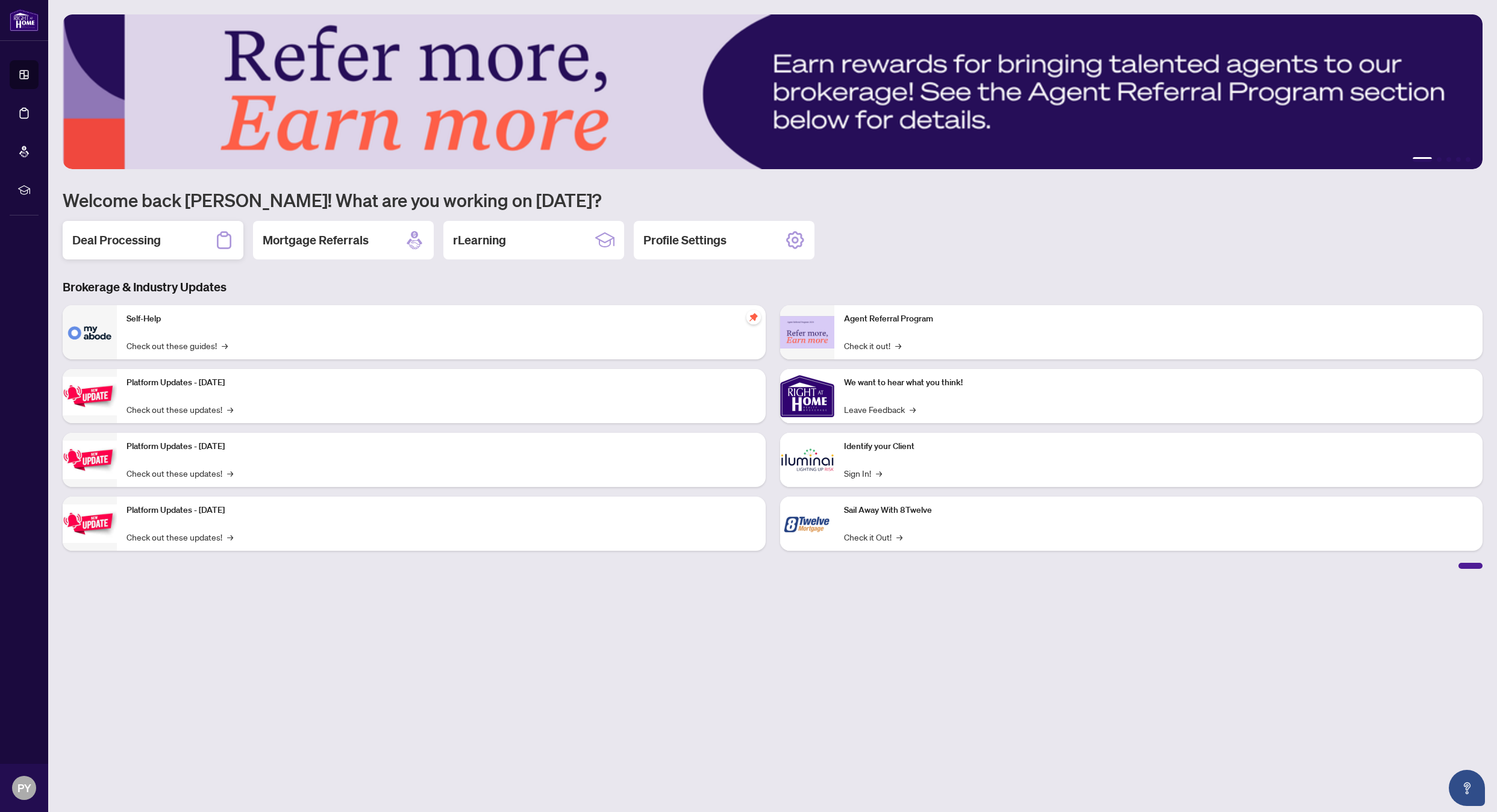
click at [137, 235] on h2 "Deal Processing" at bounding box center [117, 240] width 89 height 17
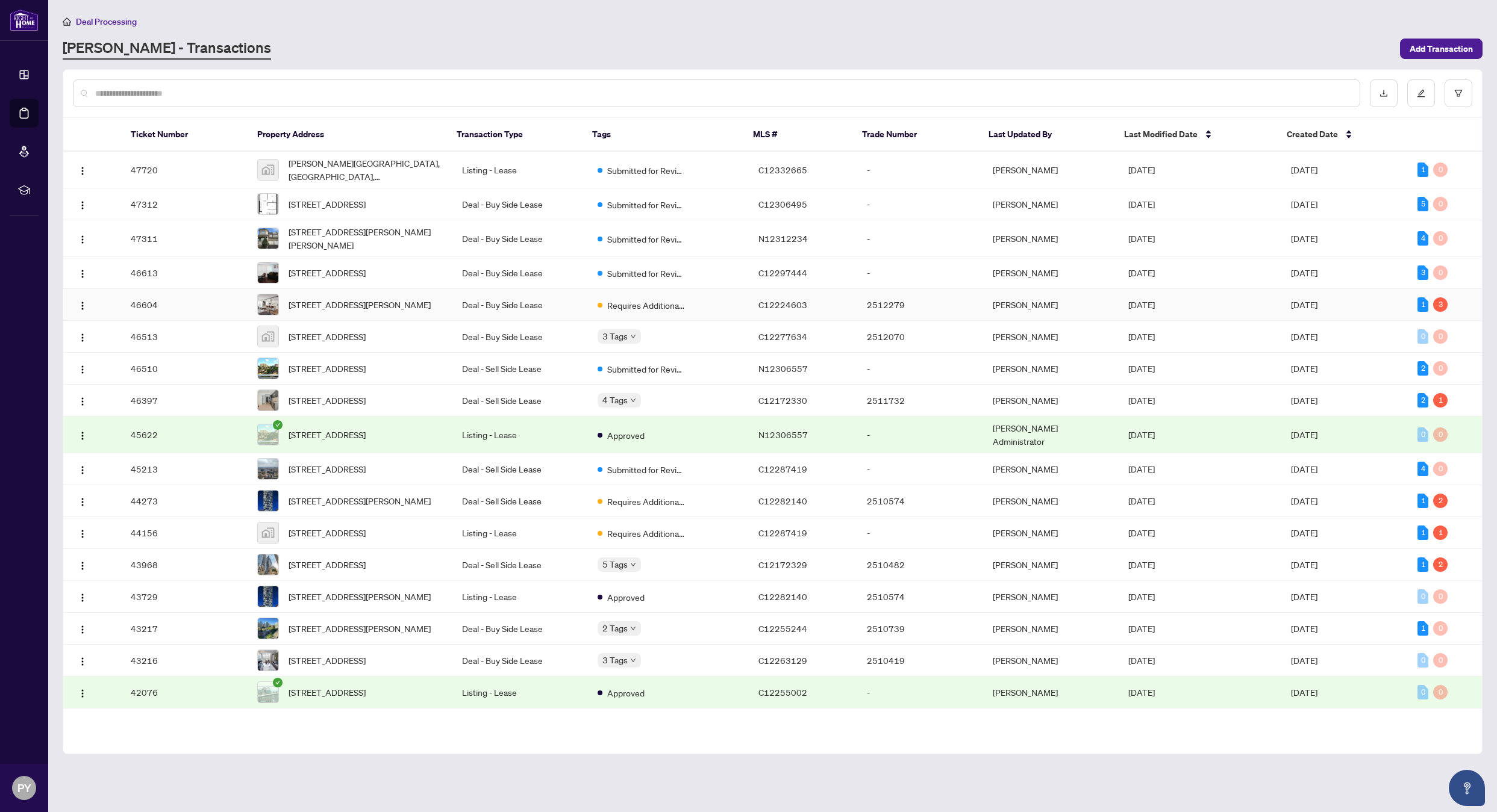
click at [320, 311] on span "601-88 Charles St, Toronto, Ontario M4Y 2W7, Canada" at bounding box center [359, 304] width 142 height 13
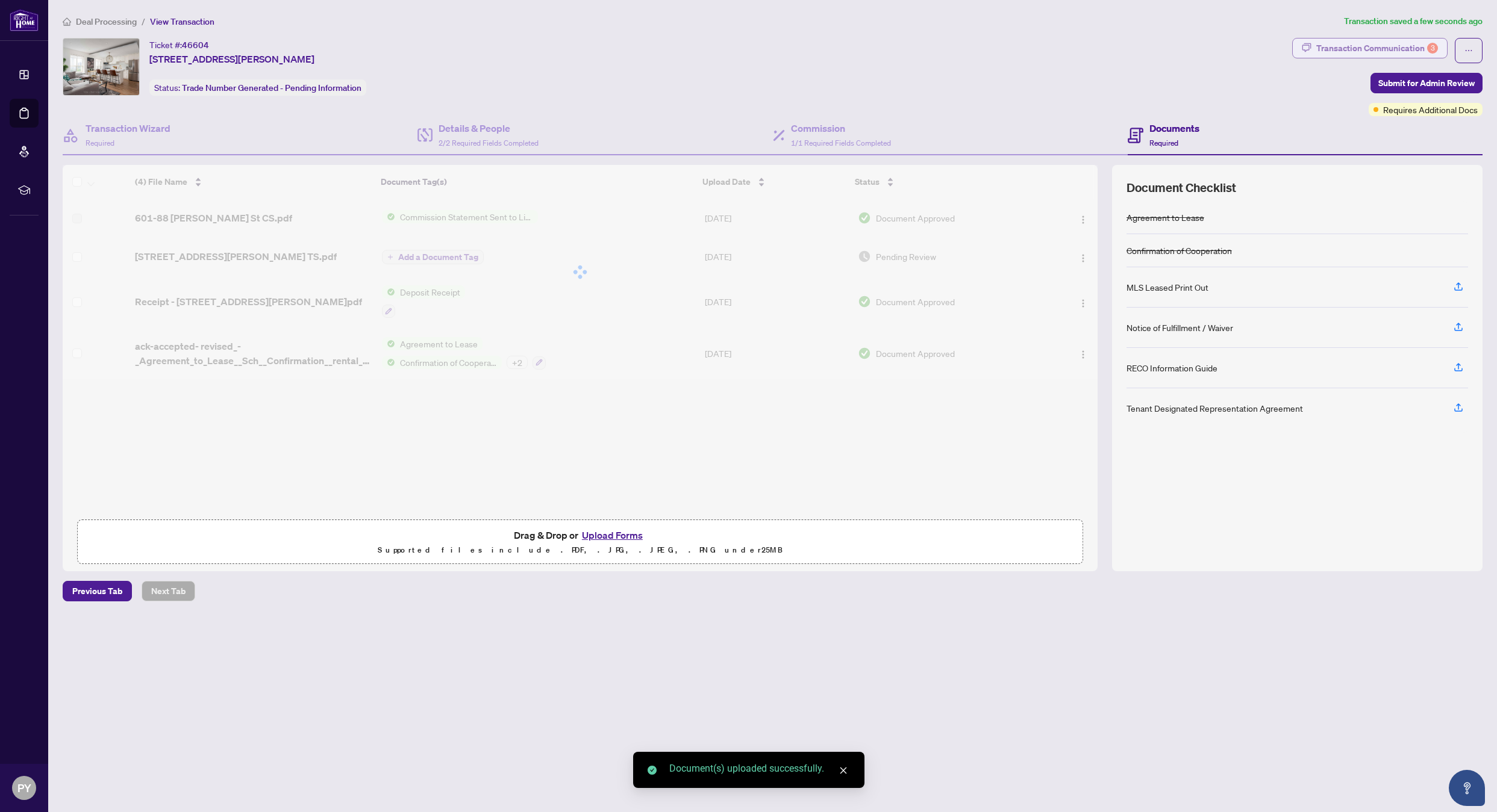
click at [1407, 45] on div "Transaction Communication 3" at bounding box center [1377, 48] width 122 height 19
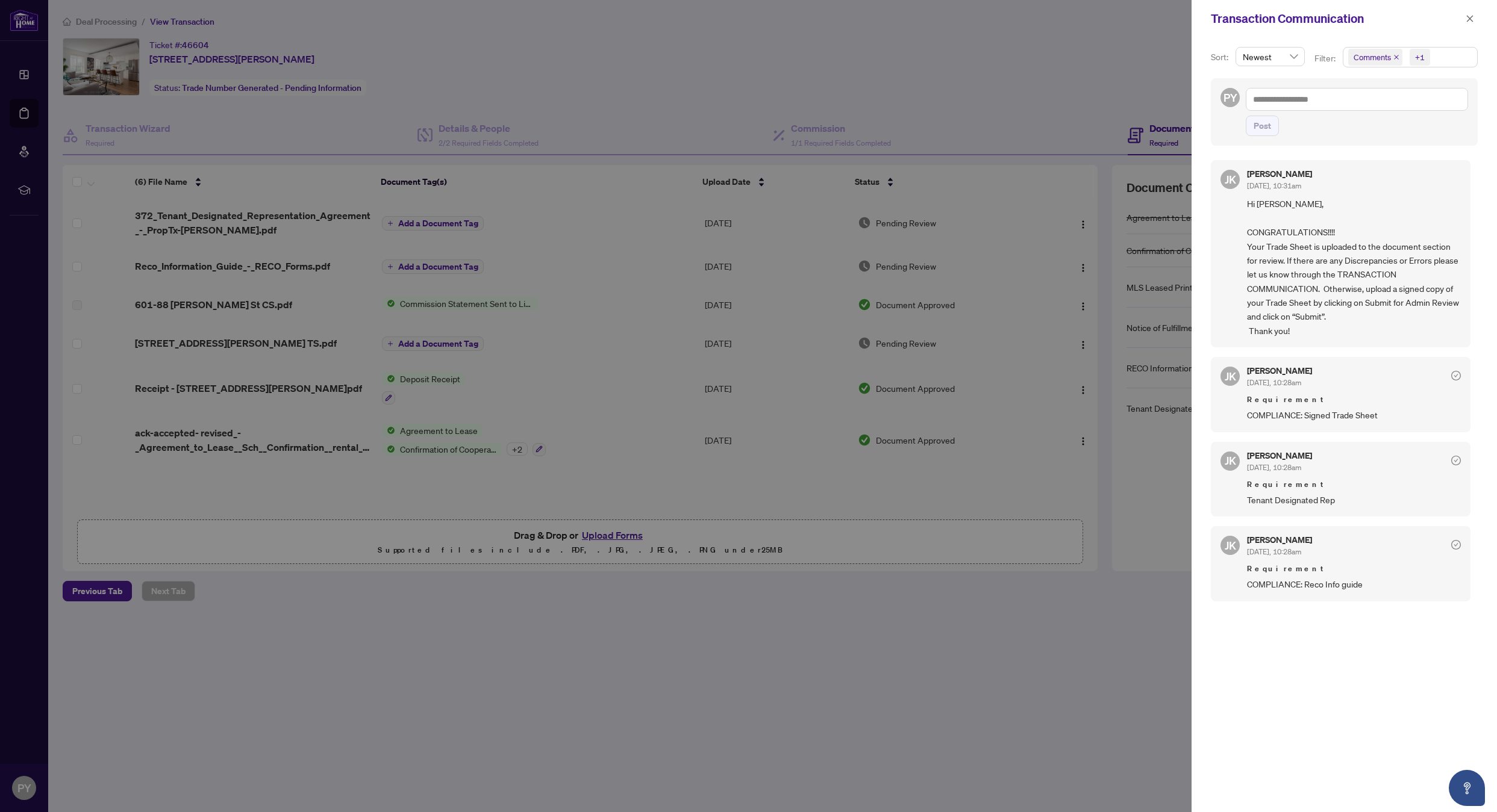
click at [398, 609] on div at bounding box center [748, 406] width 1497 height 812
click at [1468, 20] on icon "close" at bounding box center [1470, 18] width 7 height 7
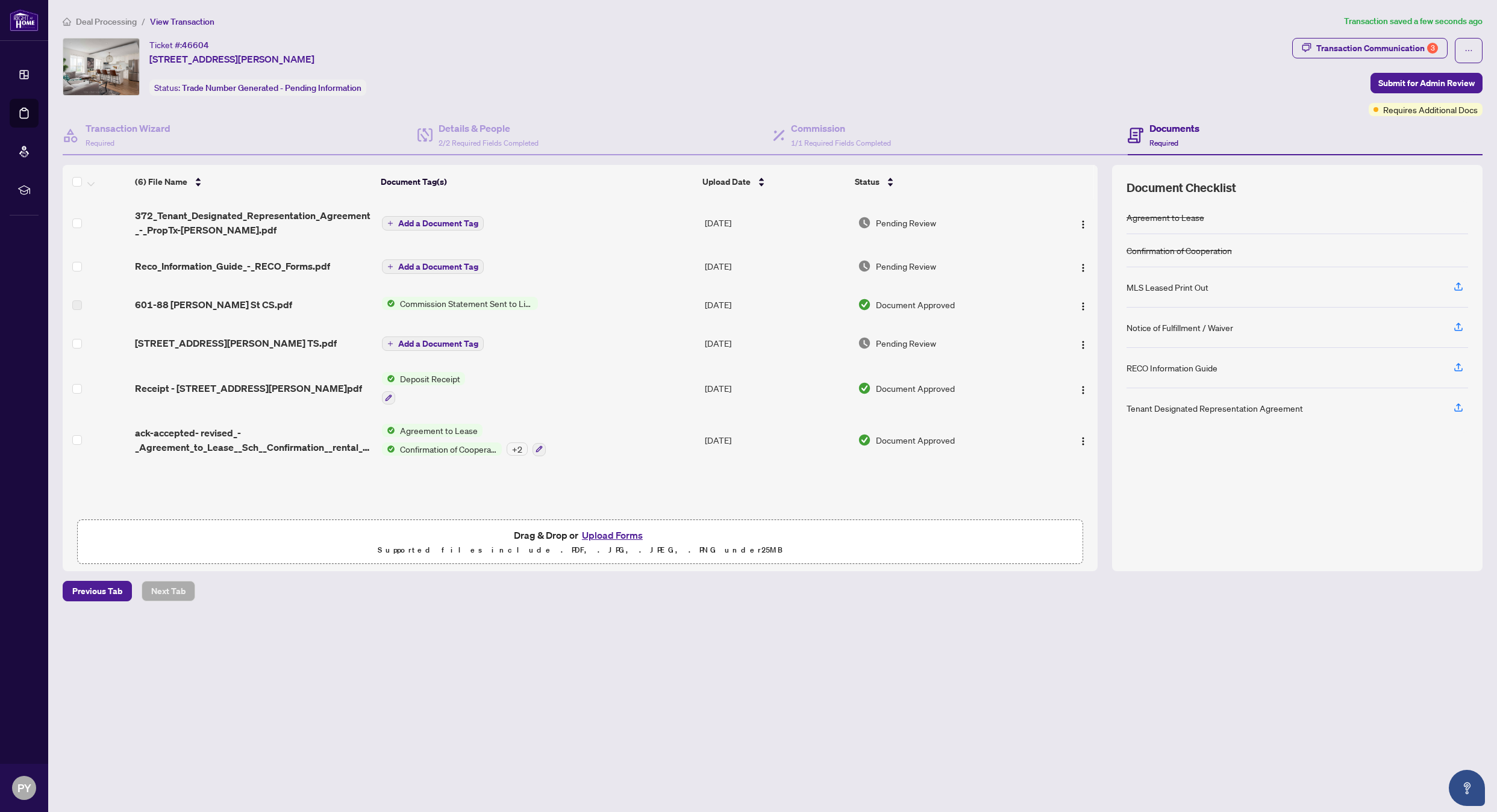
click at [434, 224] on span "Add a Document Tag" at bounding box center [438, 223] width 80 height 9
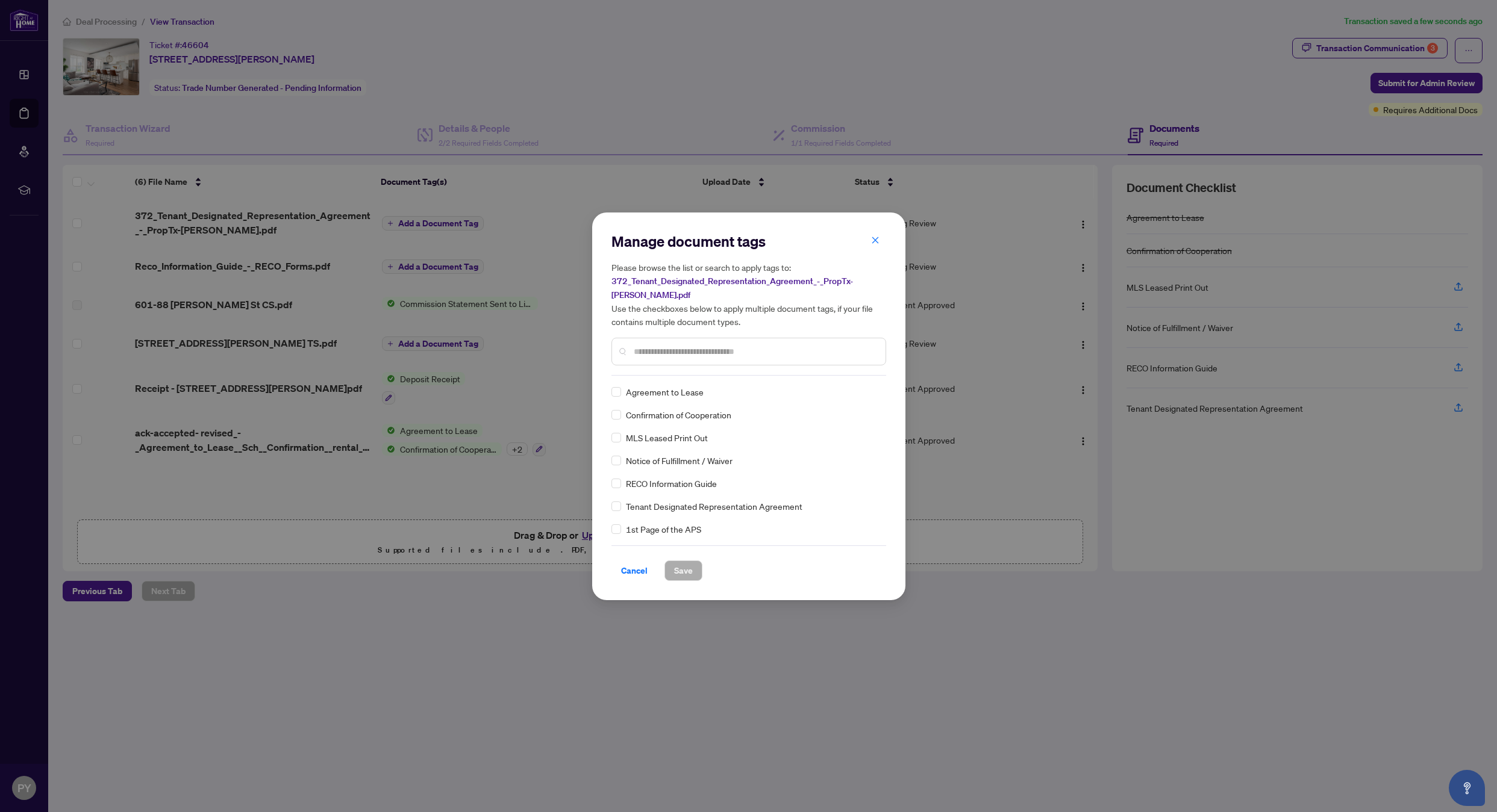
click at [663, 353] on input "text" at bounding box center [754, 351] width 242 height 13
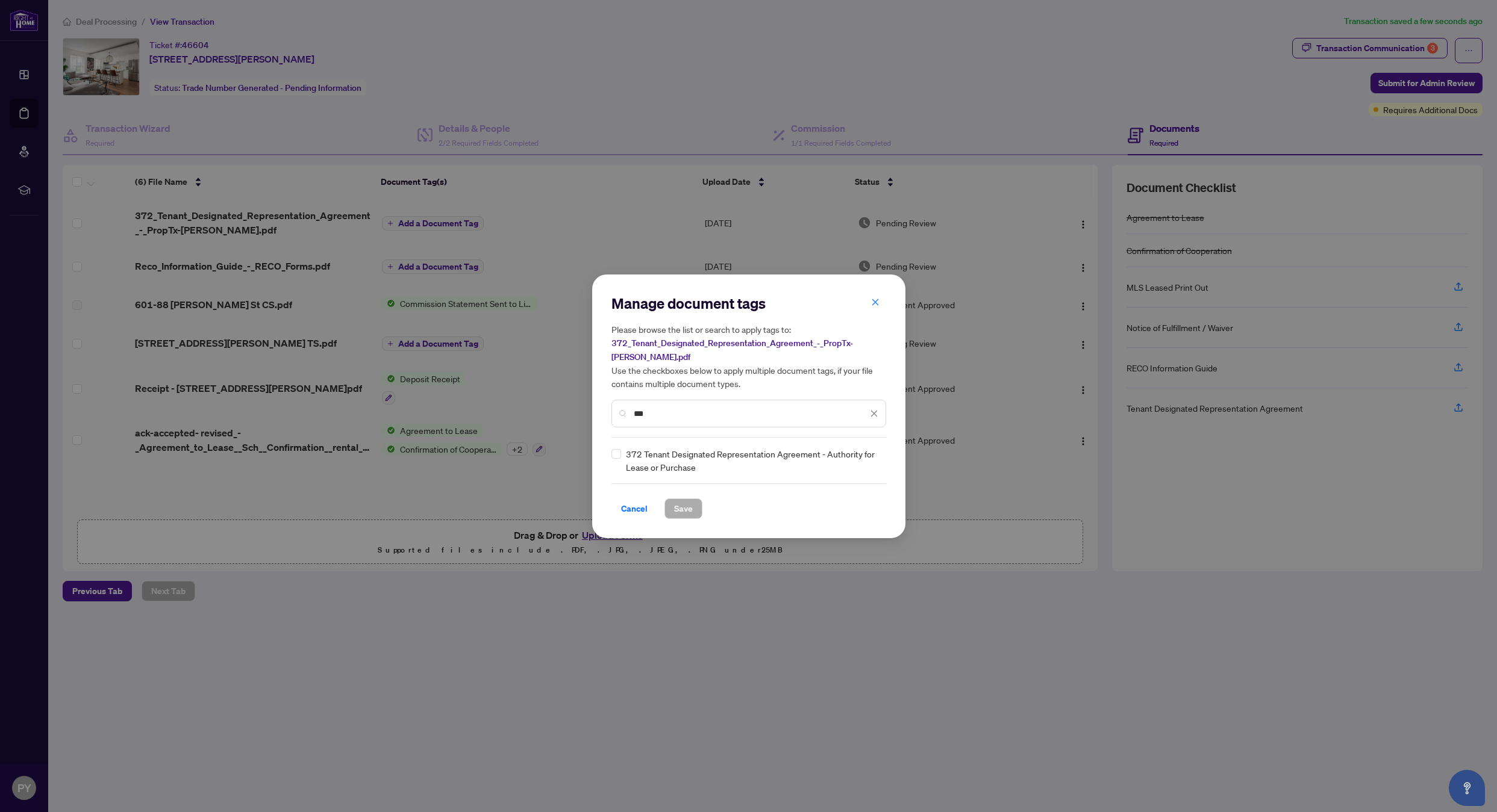
type input "***"
click at [677, 507] on span "Save" at bounding box center [683, 509] width 18 height 19
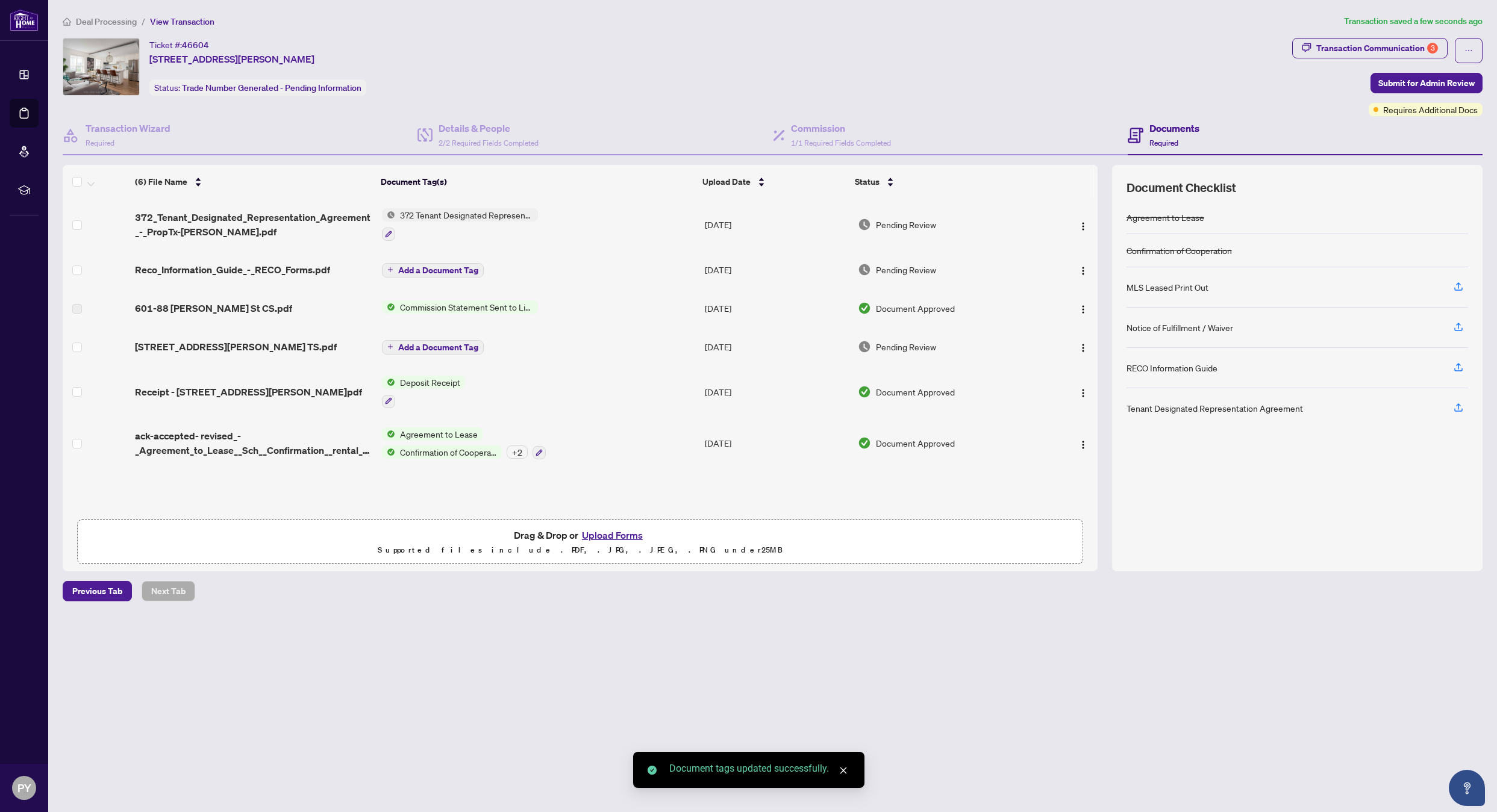
click at [414, 267] on span "Add a Document Tag" at bounding box center [438, 270] width 80 height 9
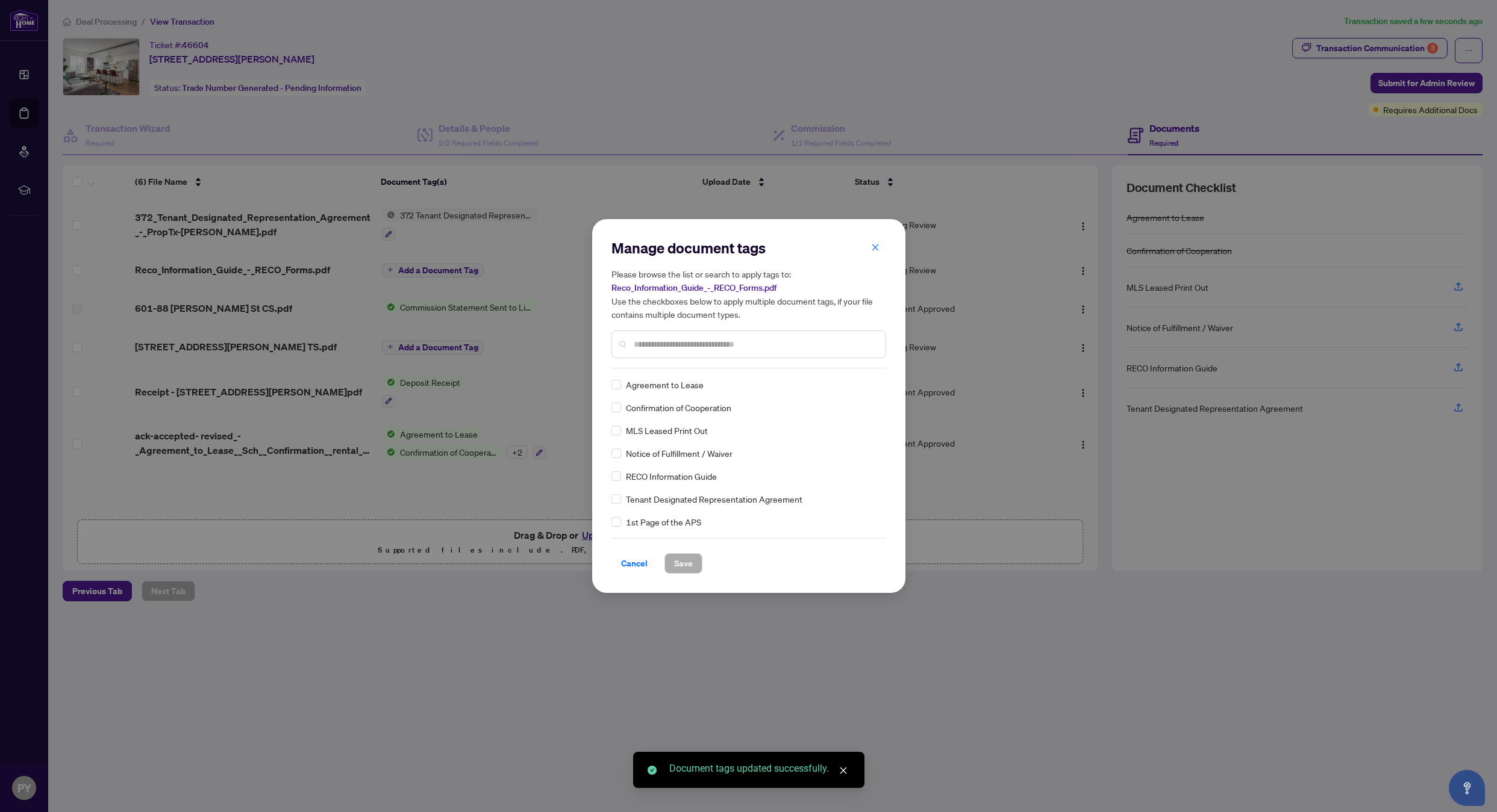
click at [680, 351] on div at bounding box center [749, 344] width 275 height 28
click at [680, 346] on input "text" at bounding box center [754, 343] width 242 height 13
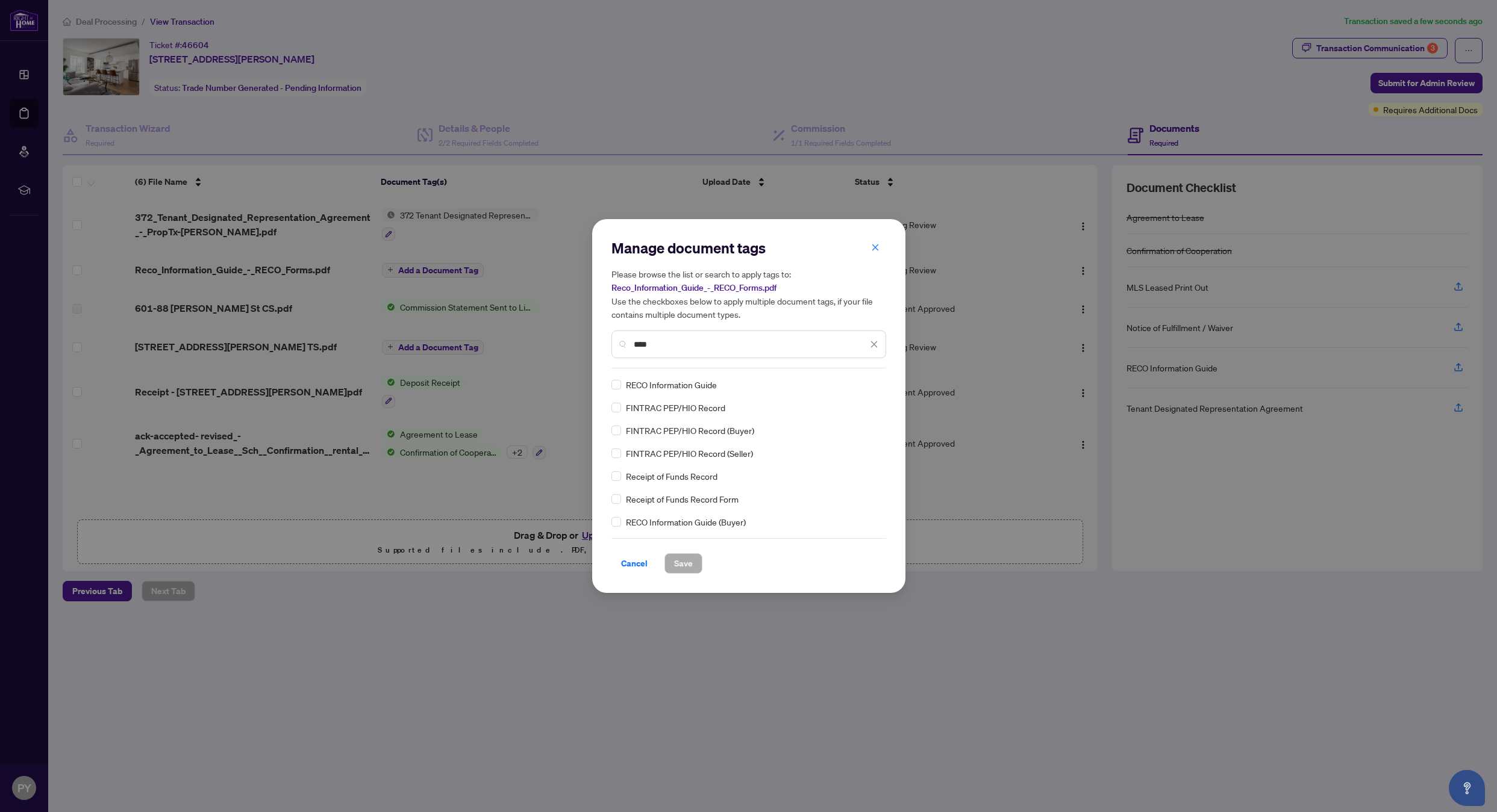
type input "****"
click at [621, 387] on div "RECO Information Guide" at bounding box center [745, 384] width 267 height 13
click at [680, 566] on span "Save" at bounding box center [683, 563] width 18 height 19
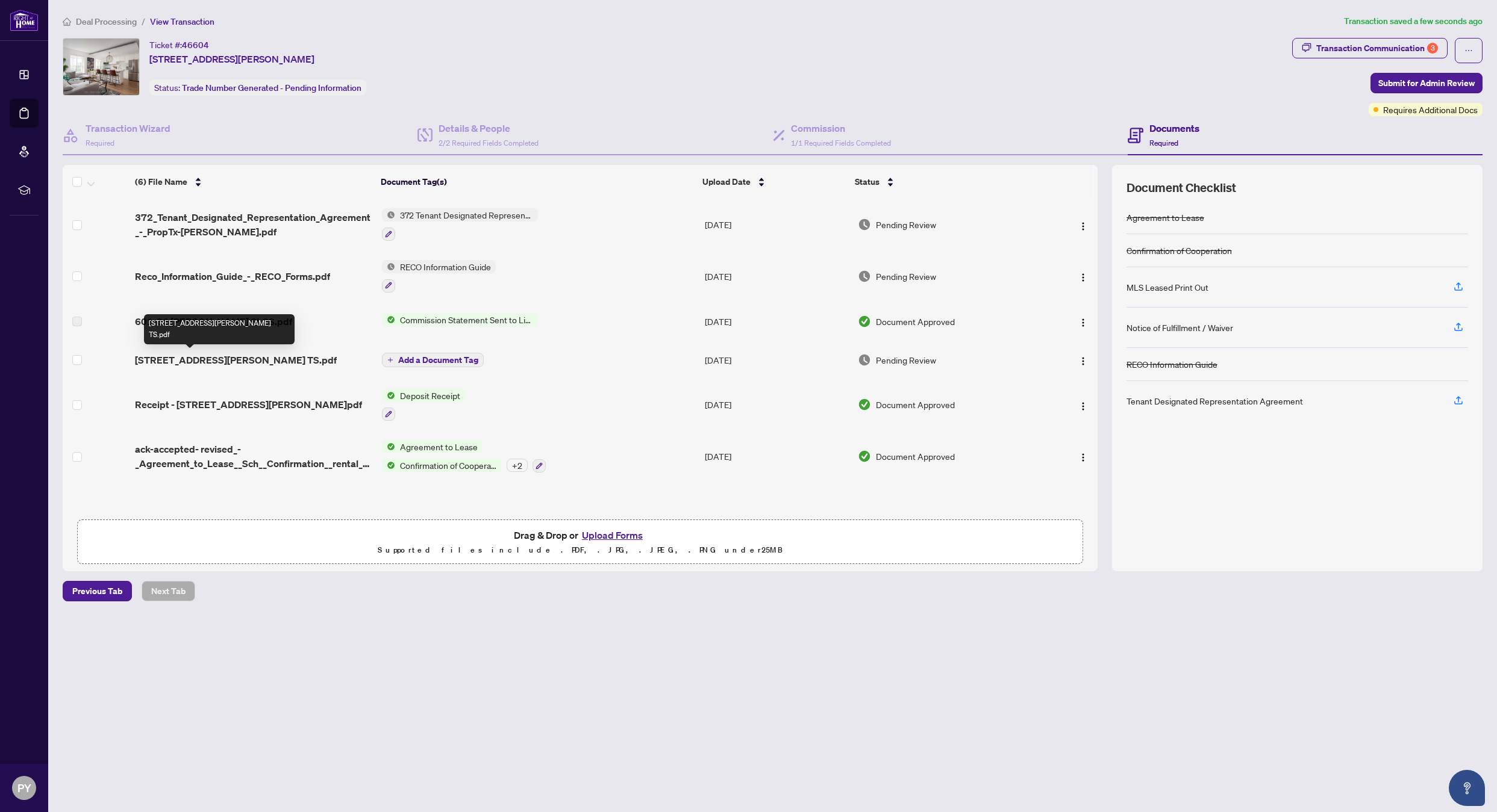
click at [222, 353] on span "601-88 Charles St TS.pdf" at bounding box center [236, 360] width 202 height 15
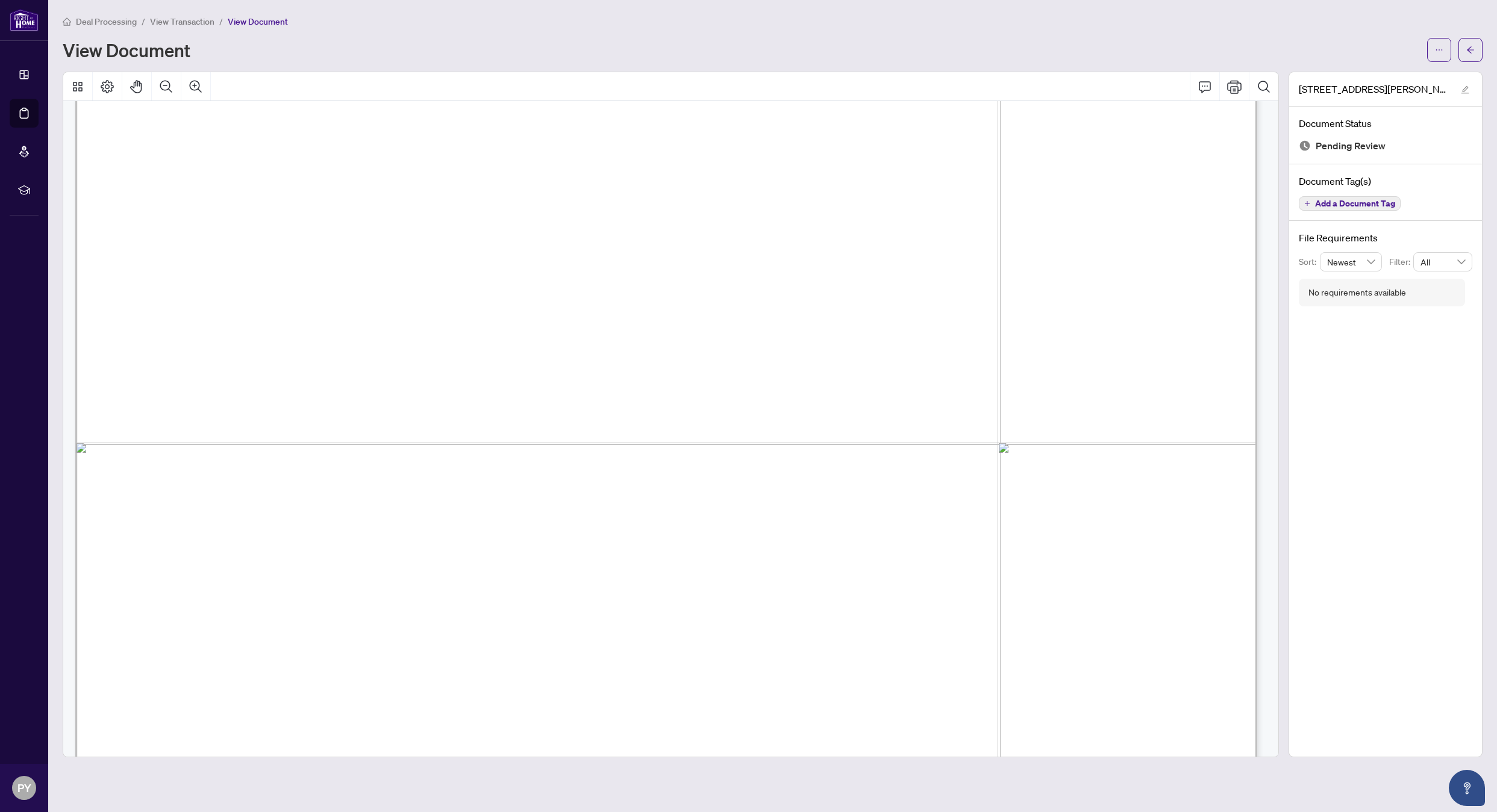
scroll to position [897, 0]
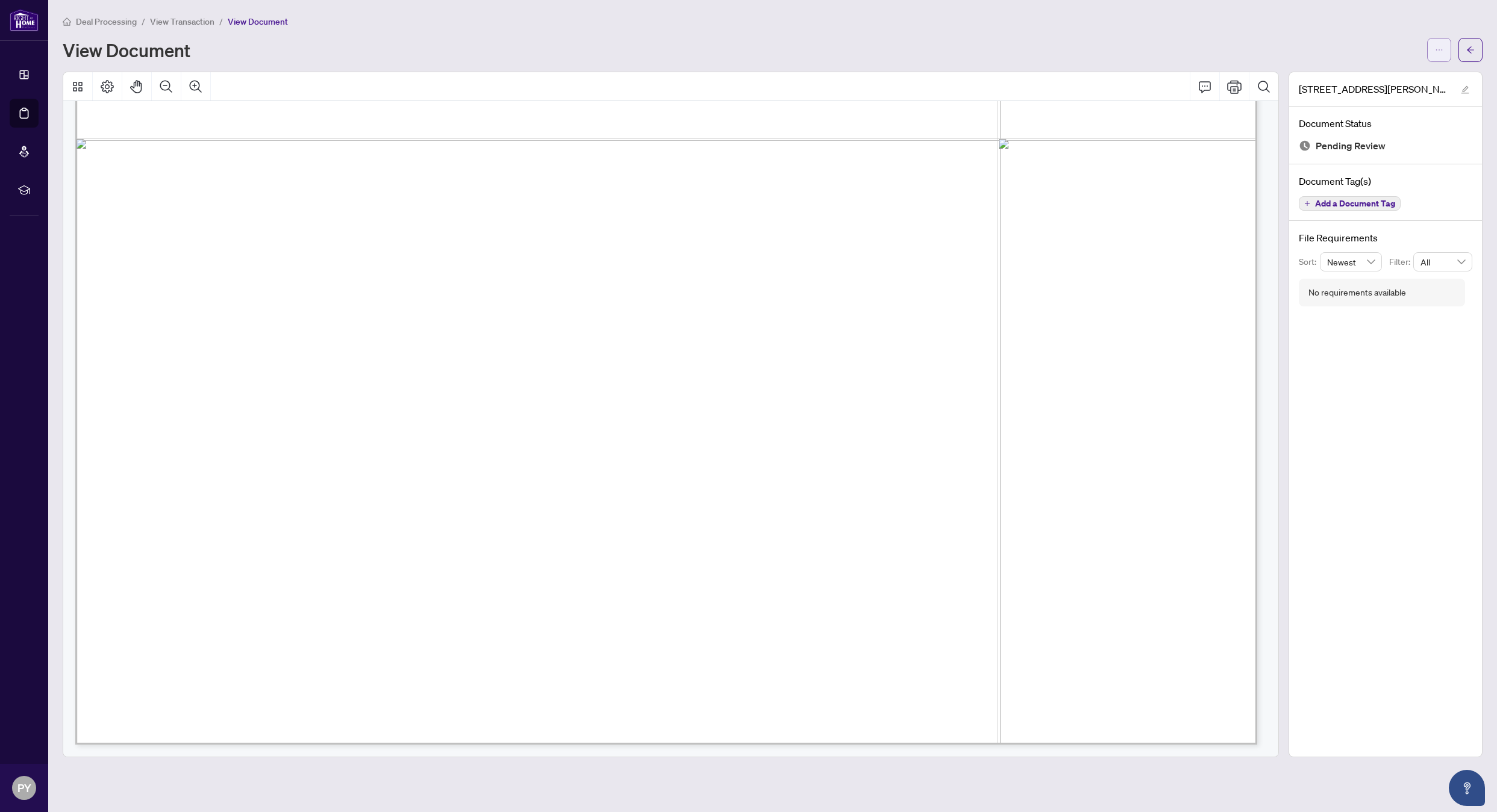
click at [1447, 44] on button "button" at bounding box center [1439, 50] width 24 height 24
click at [1403, 77] on span "Download" at bounding box center [1395, 76] width 91 height 13
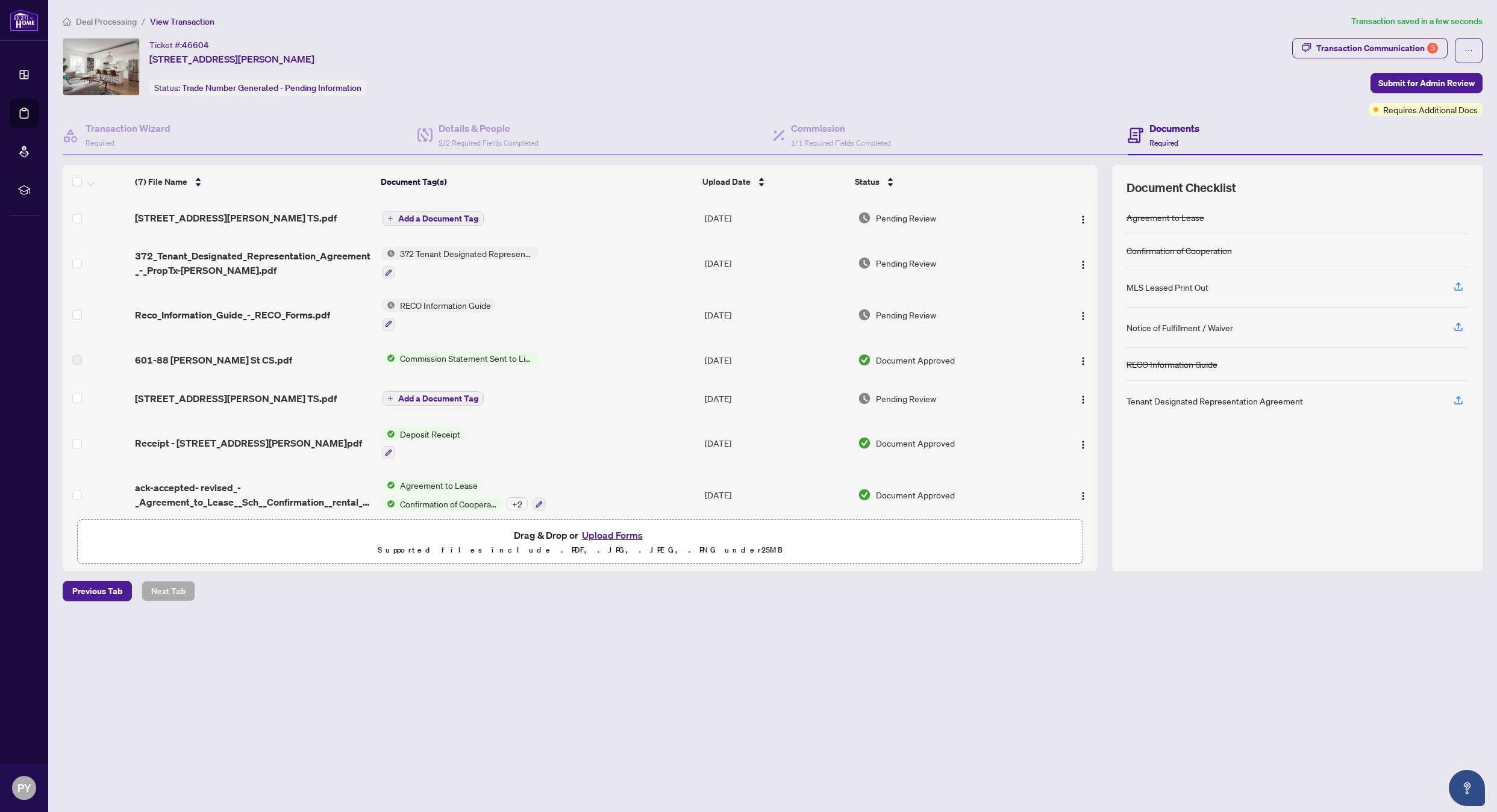
click at [151, 223] on span "601-88 Charles St TS.pdf" at bounding box center [236, 217] width 202 height 15
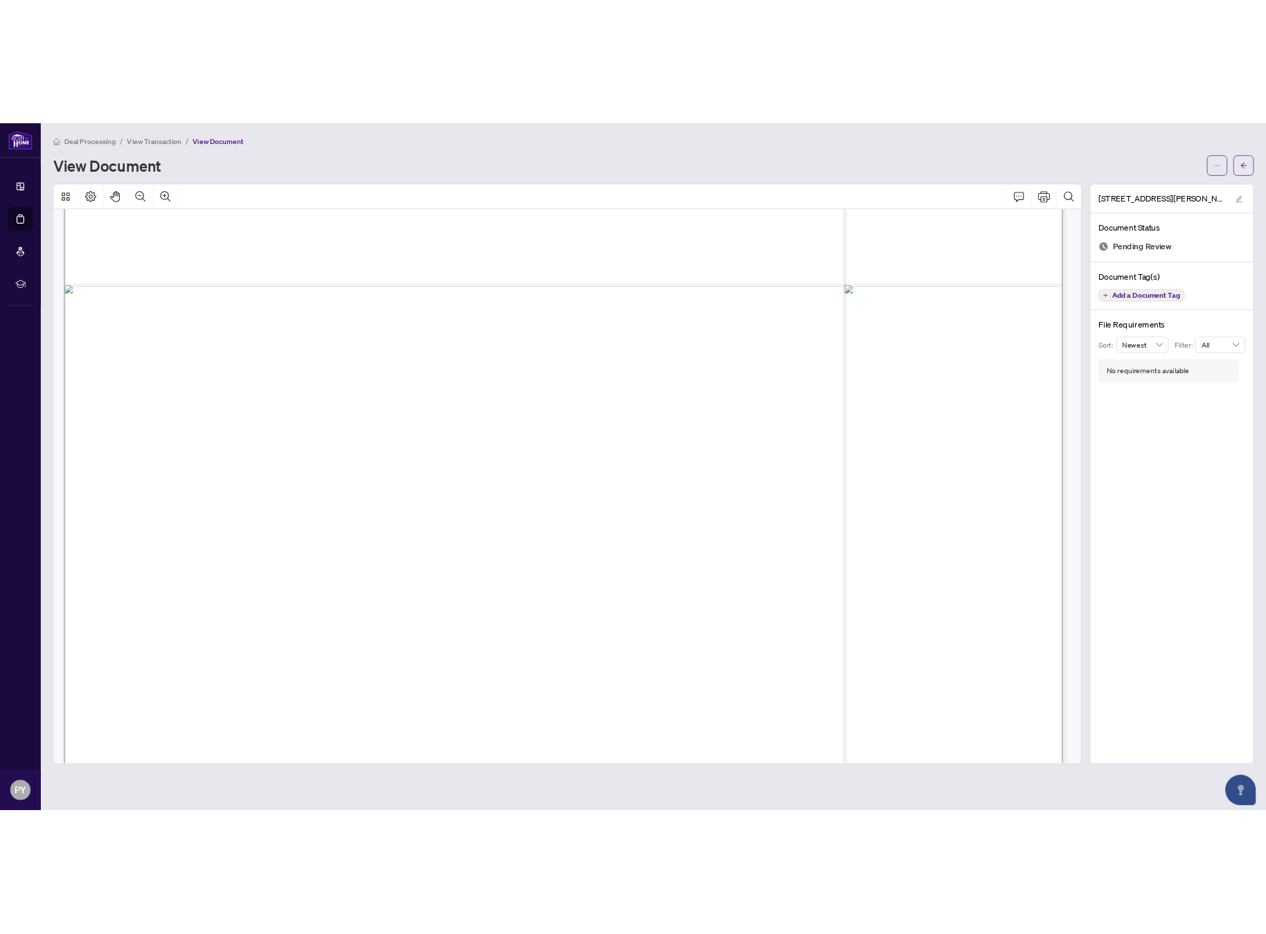
scroll to position [1032, 0]
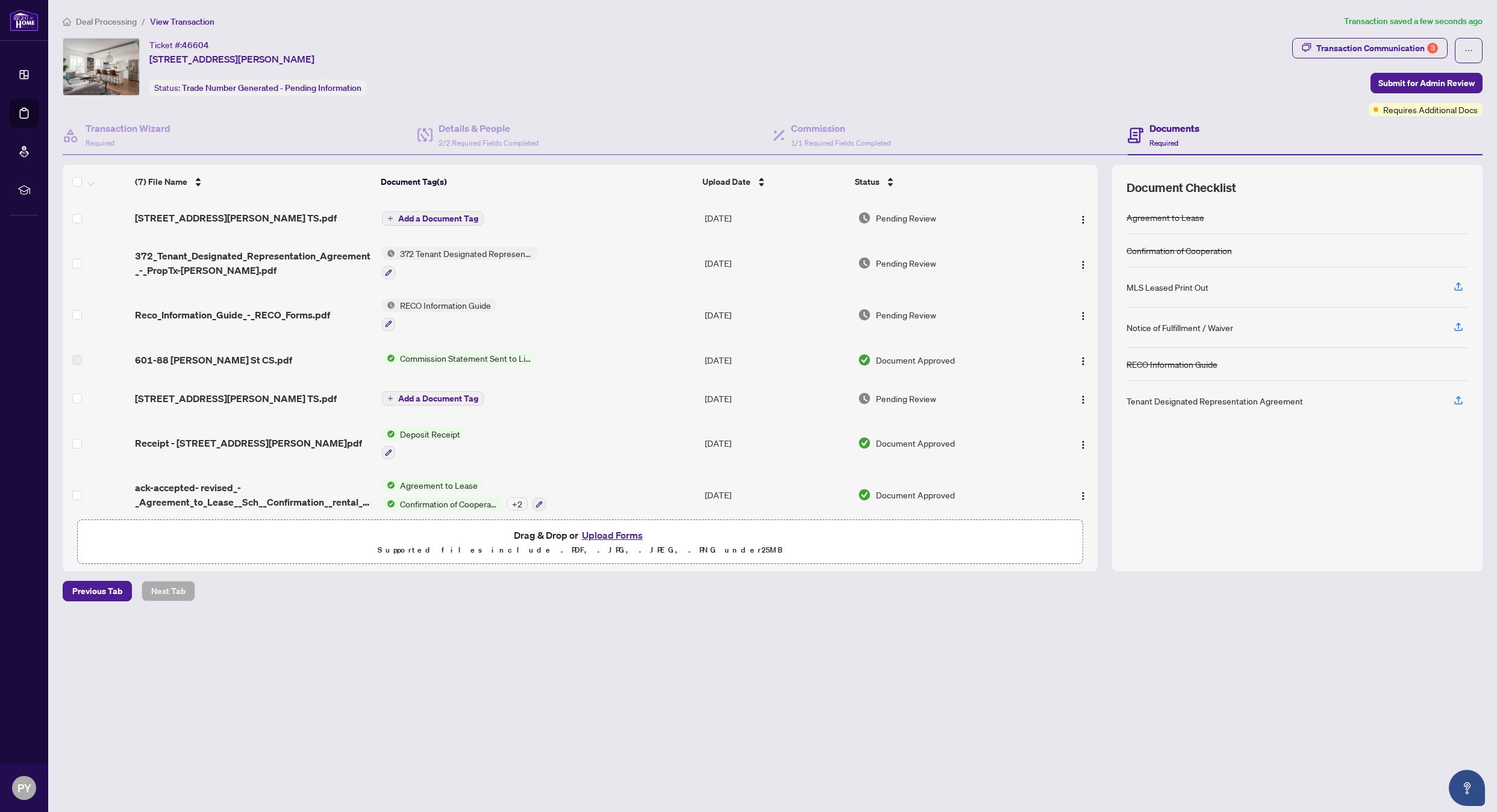
click at [445, 220] on span "Add a Document Tag" at bounding box center [438, 218] width 80 height 9
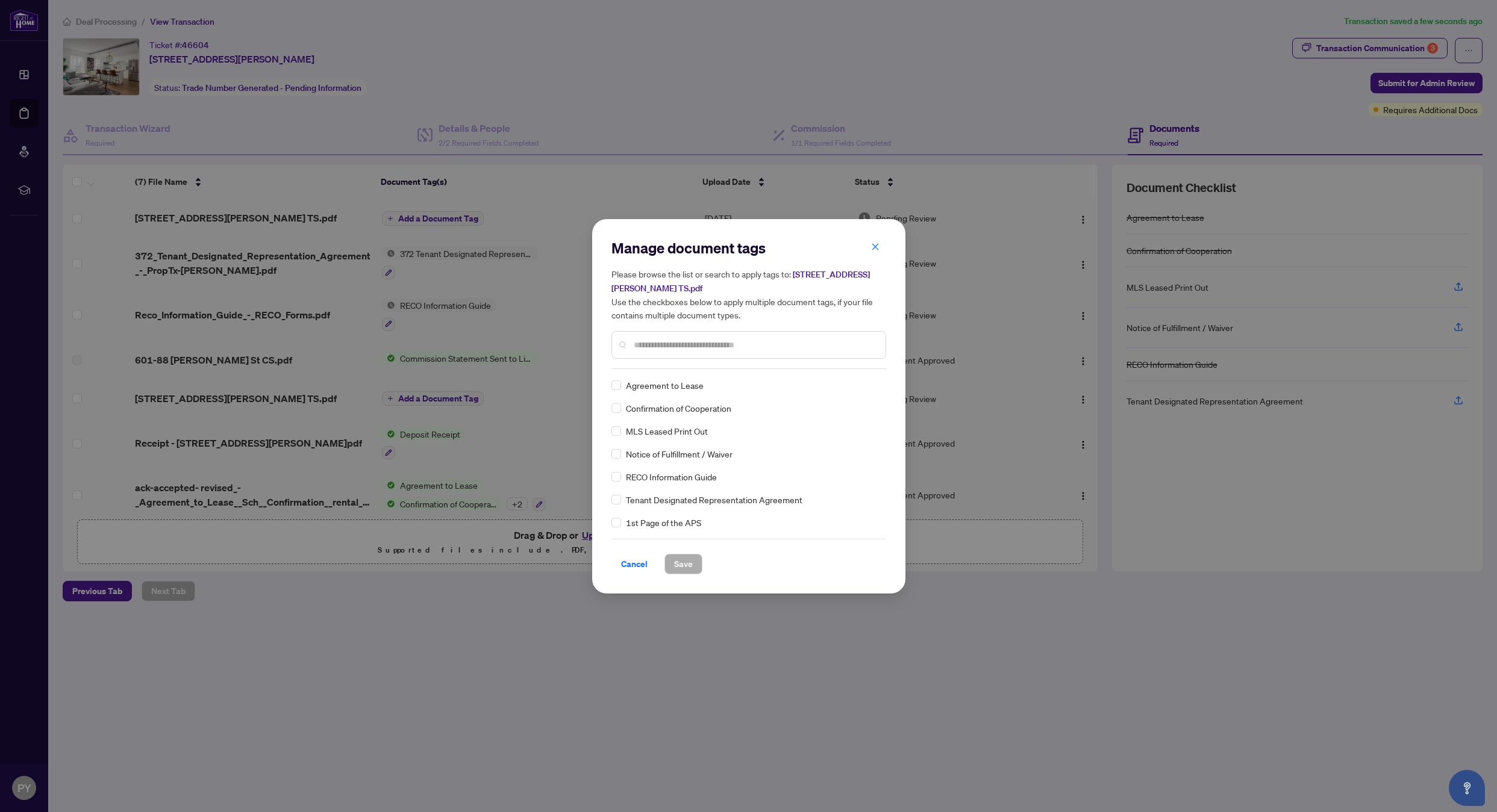
click at [653, 343] on input "text" at bounding box center [754, 344] width 242 height 13
type input "*"
type input "*****"
click at [621, 407] on div "Trade Sheet" at bounding box center [745, 408] width 267 height 13
click at [679, 556] on span "Save" at bounding box center [683, 564] width 18 height 19
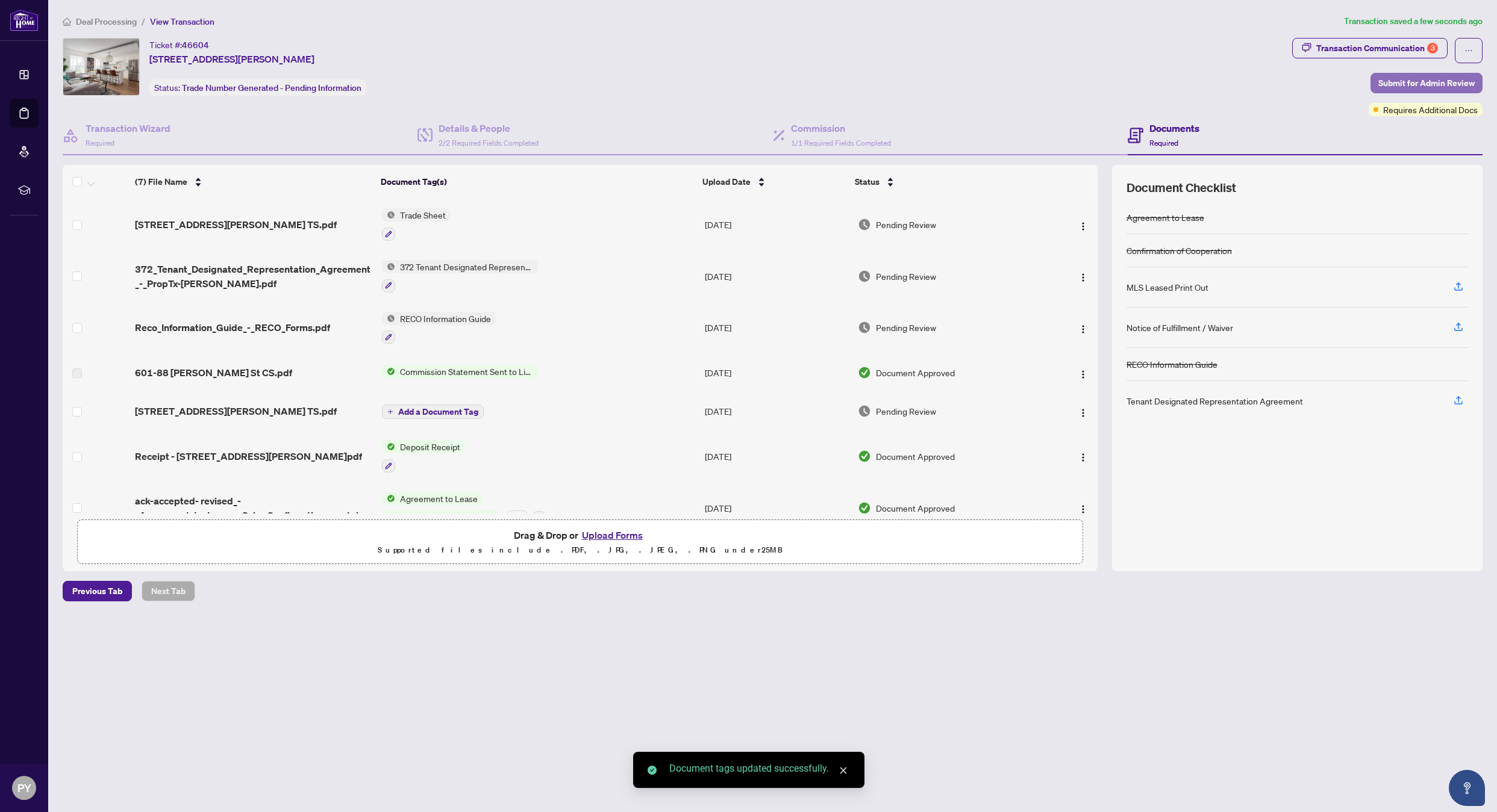
click at [1420, 86] on span "Submit for Admin Review" at bounding box center [1426, 83] width 97 height 19
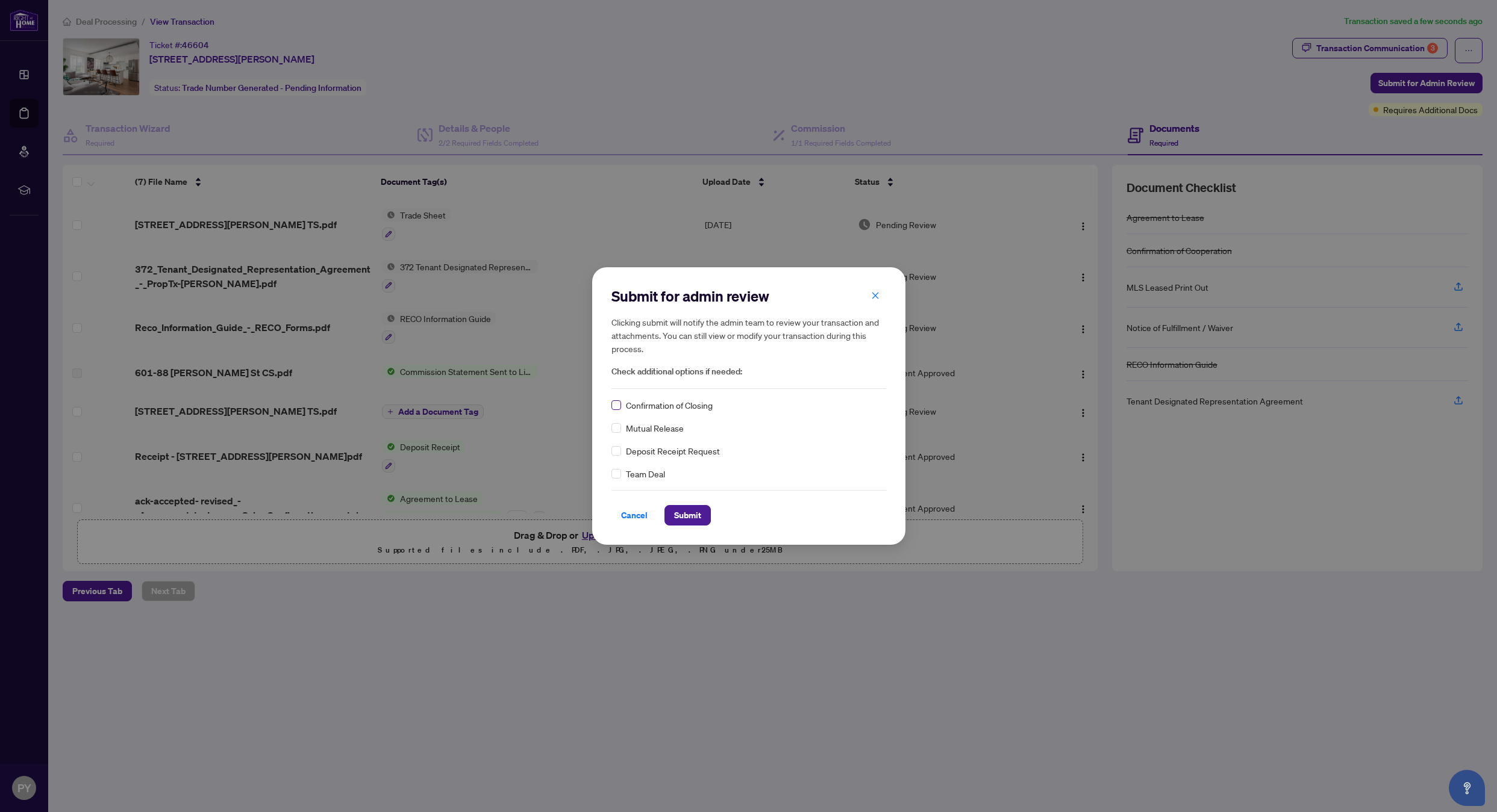
click at [614, 410] on label at bounding box center [616, 404] width 10 height 13
click at [696, 516] on span "Submit" at bounding box center [687, 516] width 27 height 19
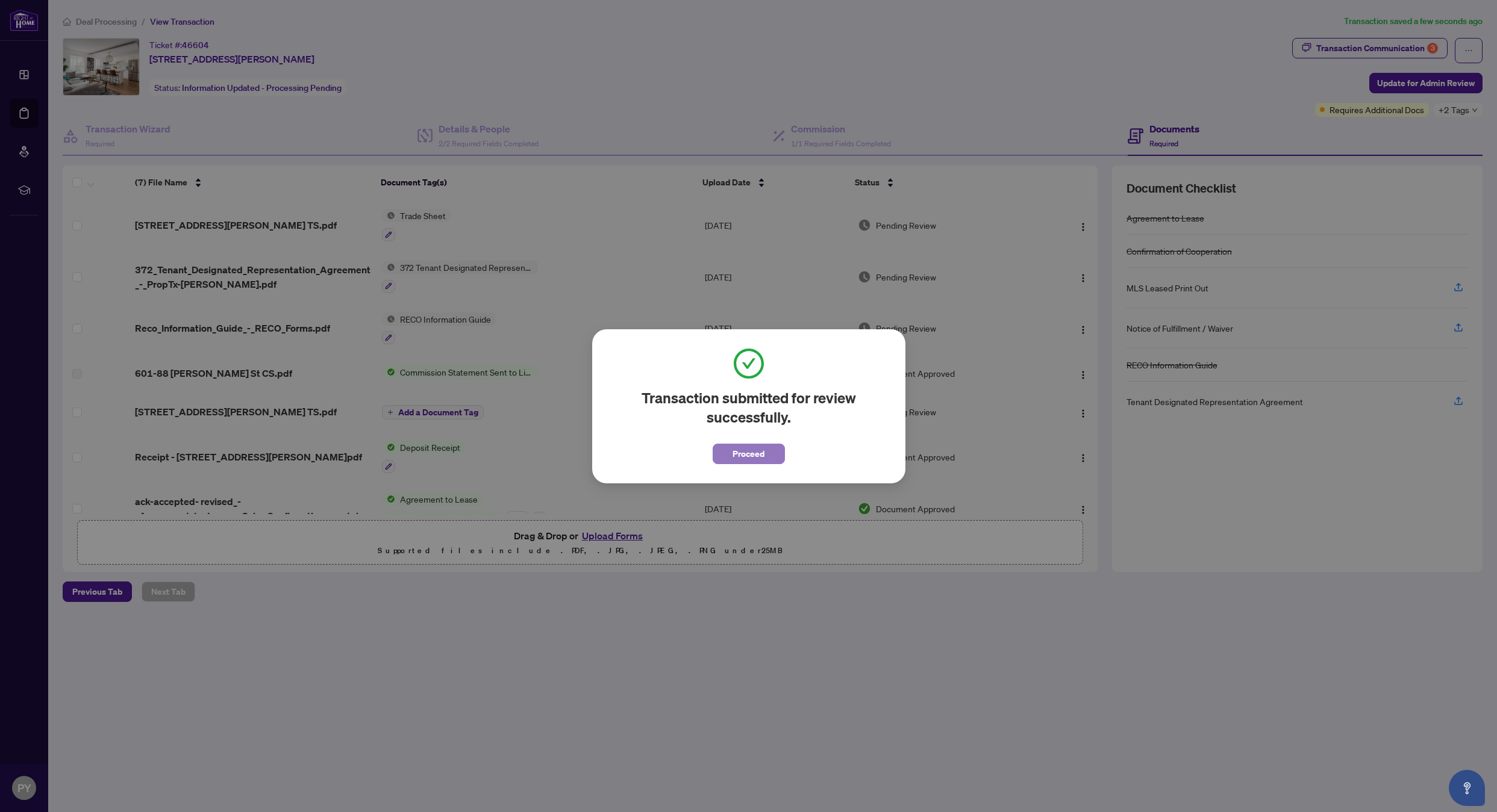
click at [750, 463] on button "Proceed" at bounding box center [748, 454] width 72 height 21
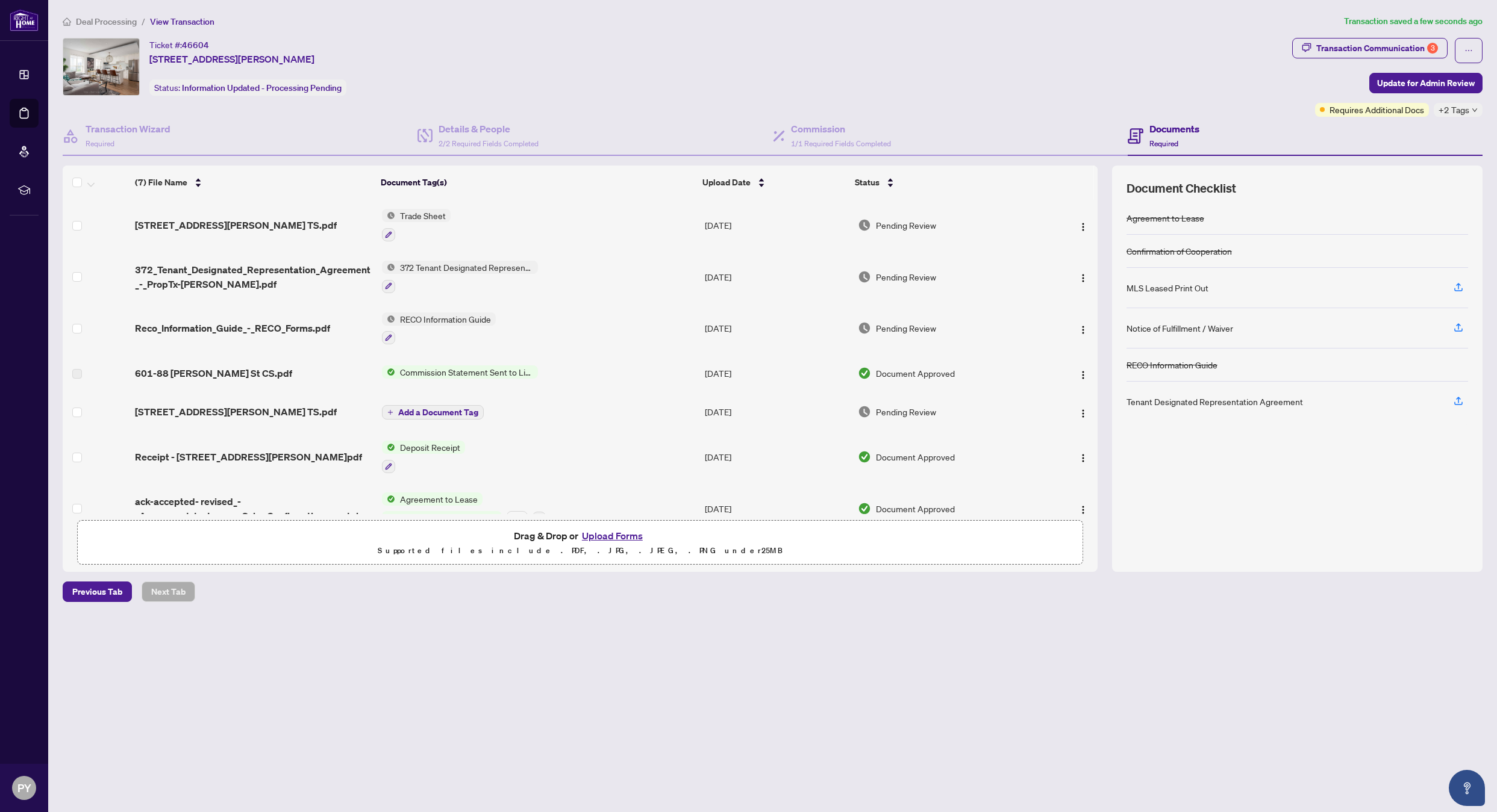
click at [715, 664] on main "Deal Processing / View Transaction Transaction saved a few seconds ago Ticket #…" at bounding box center [772, 406] width 1448 height 812
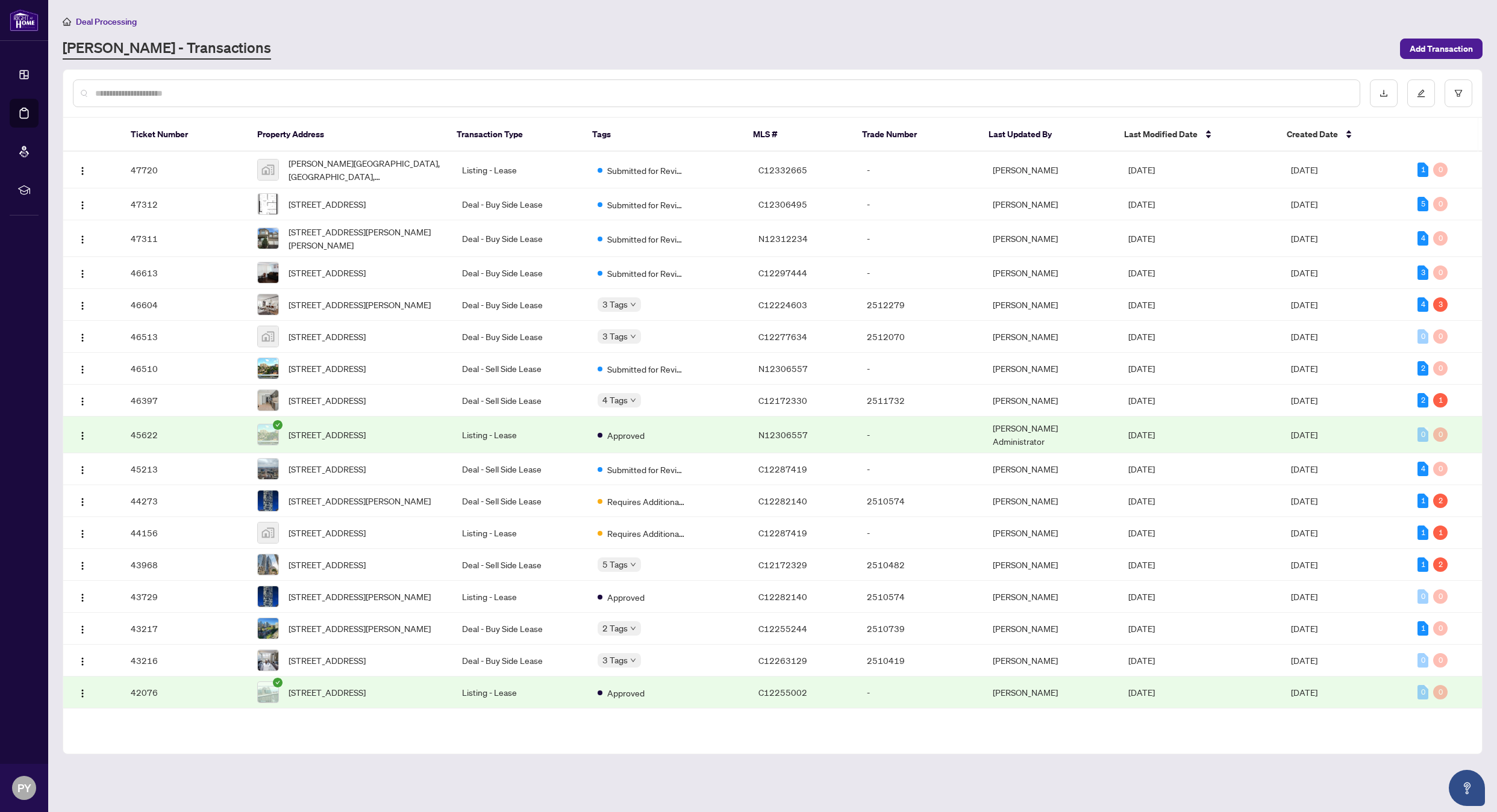
drag, startPoint x: 224, startPoint y: 50, endPoint x: 249, endPoint y: 50, distance: 25.0
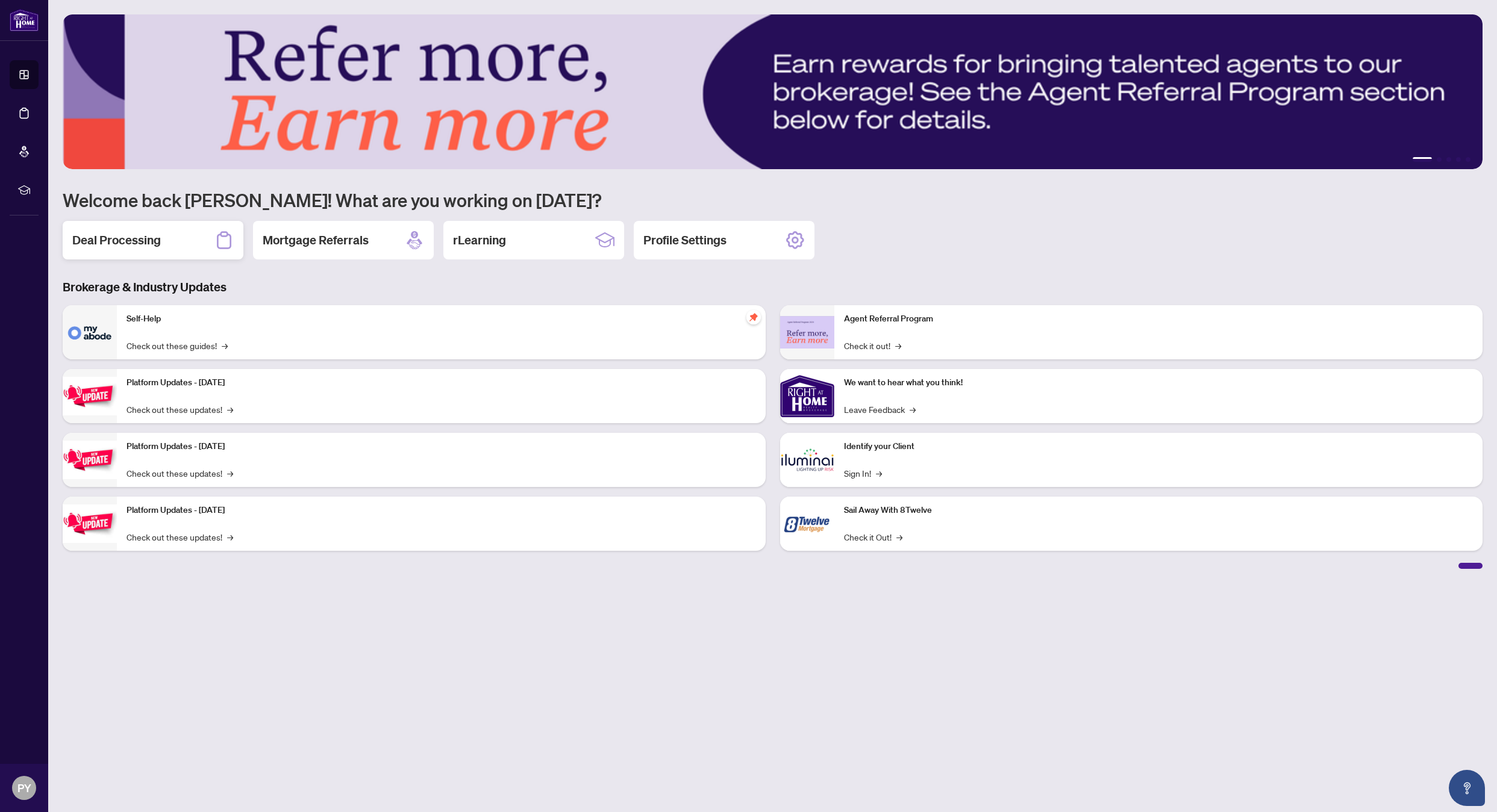
click at [181, 243] on div "Deal Processing" at bounding box center [153, 240] width 181 height 38
